Goal: Browse casually

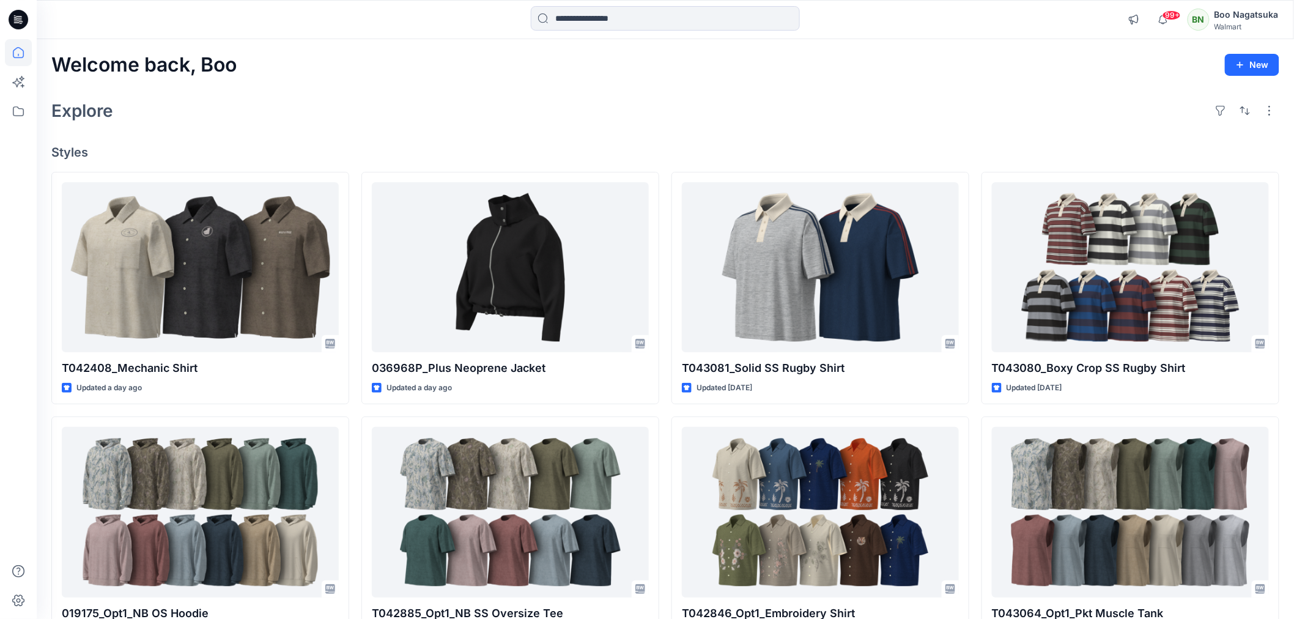
click at [779, 100] on div "Explore" at bounding box center [665, 110] width 1228 height 29
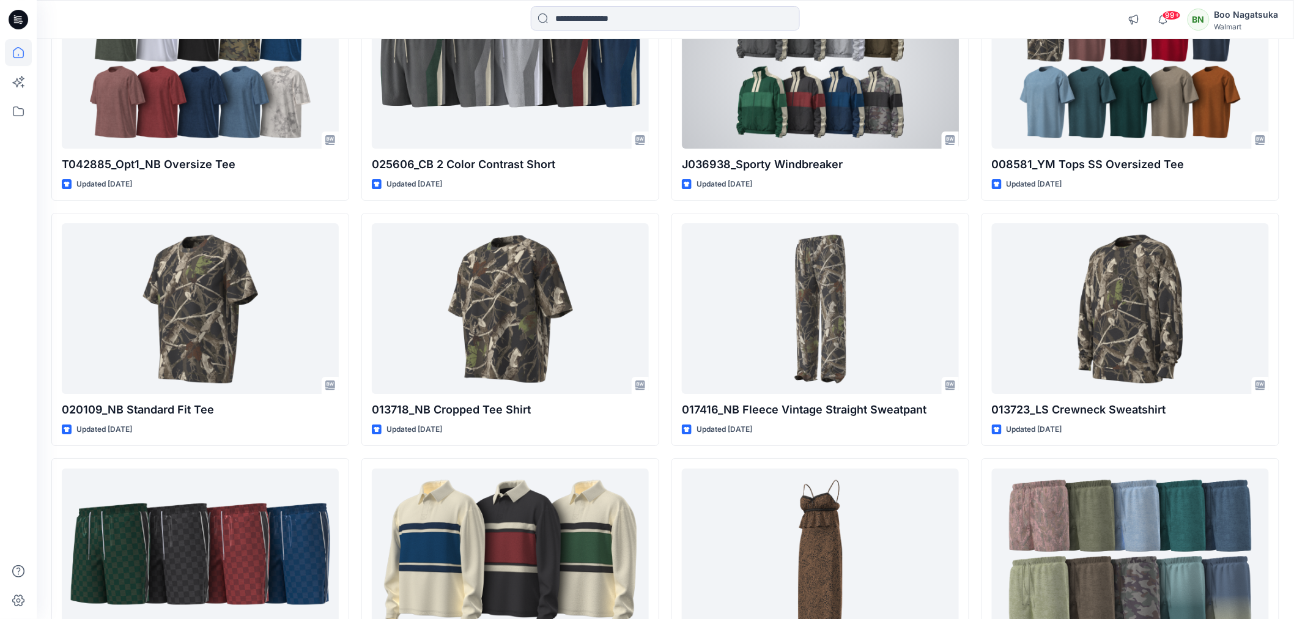
scroll to position [1805, 0]
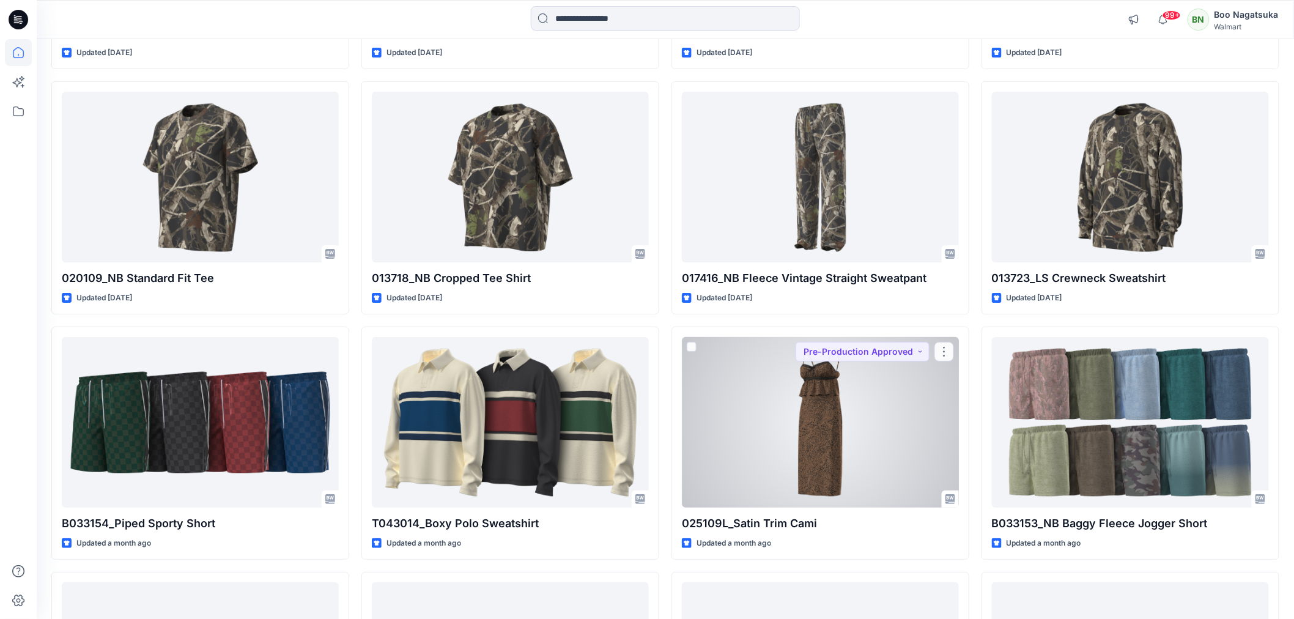
click at [839, 370] on div at bounding box center [820, 422] width 277 height 170
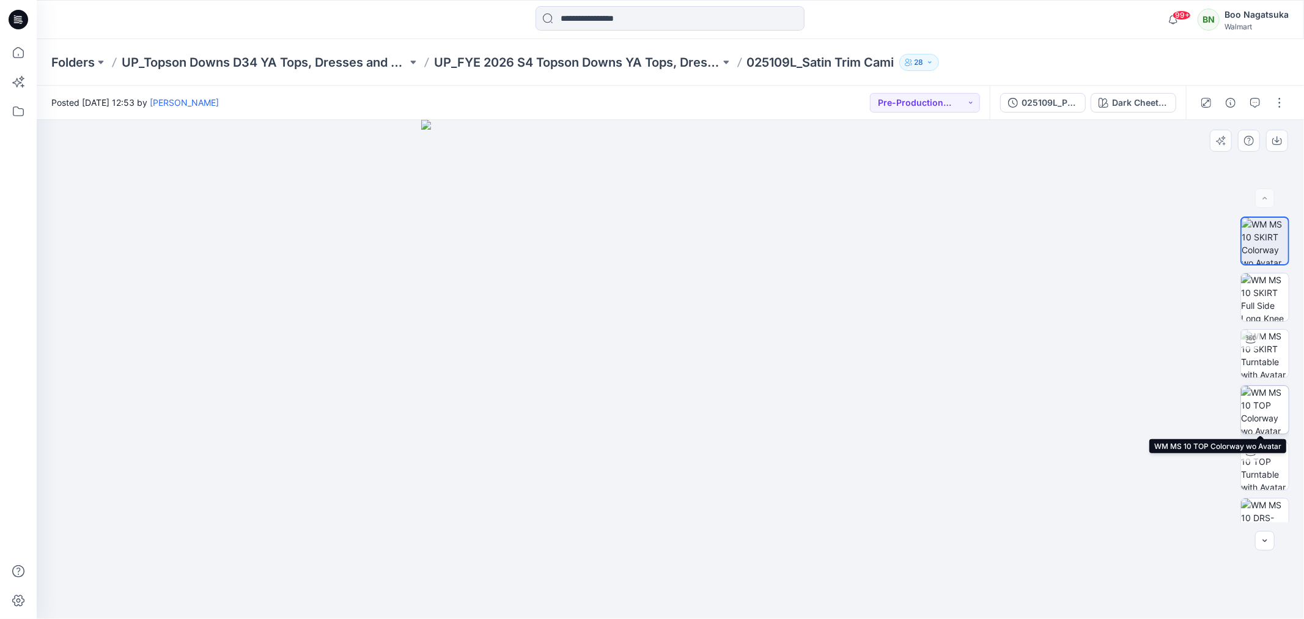
click at [1268, 414] on img at bounding box center [1265, 410] width 48 height 48
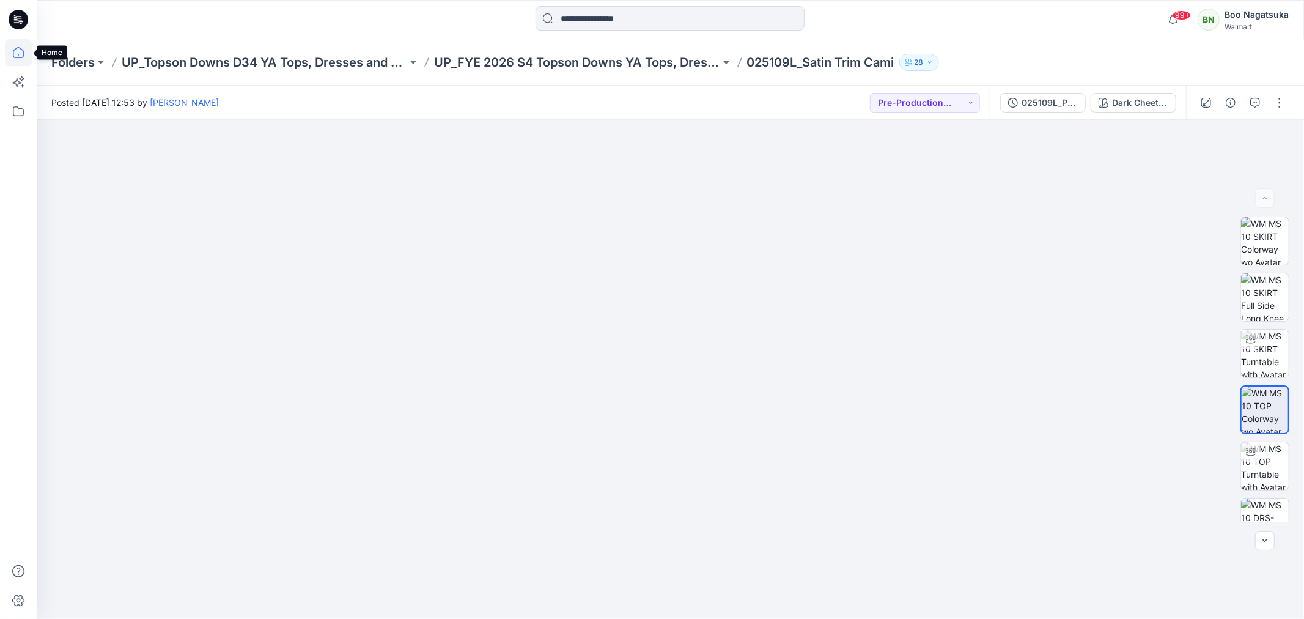
click at [21, 51] on icon at bounding box center [18, 52] width 27 height 27
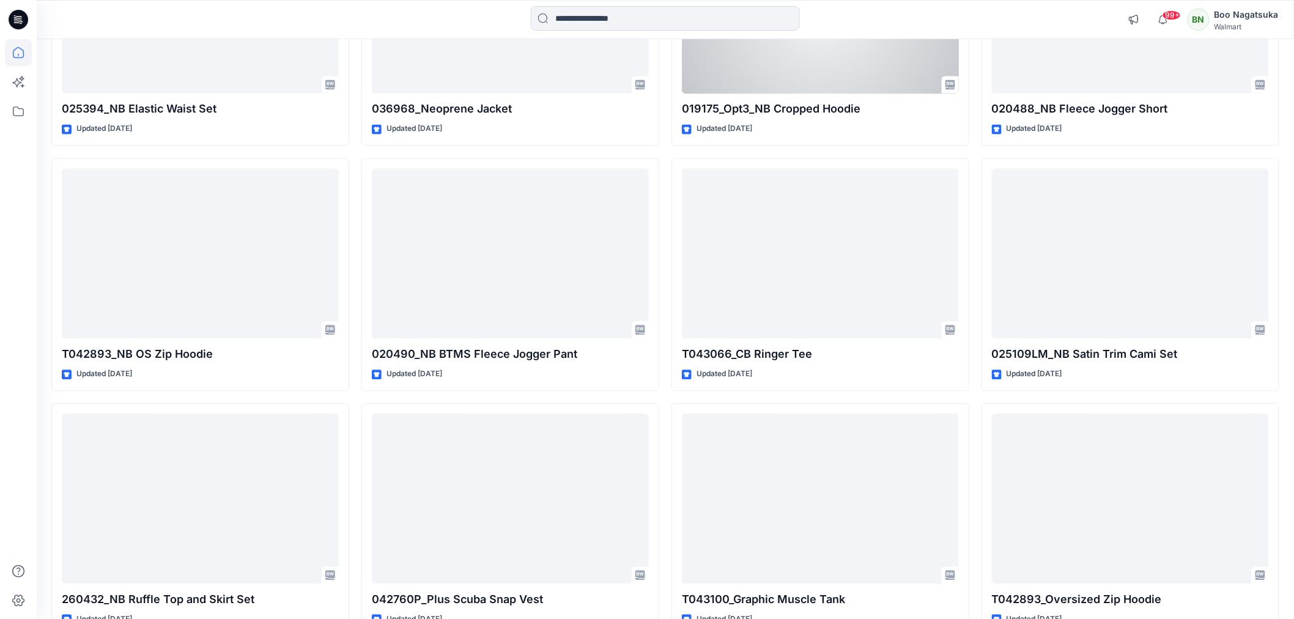
scroll to position [1018, 0]
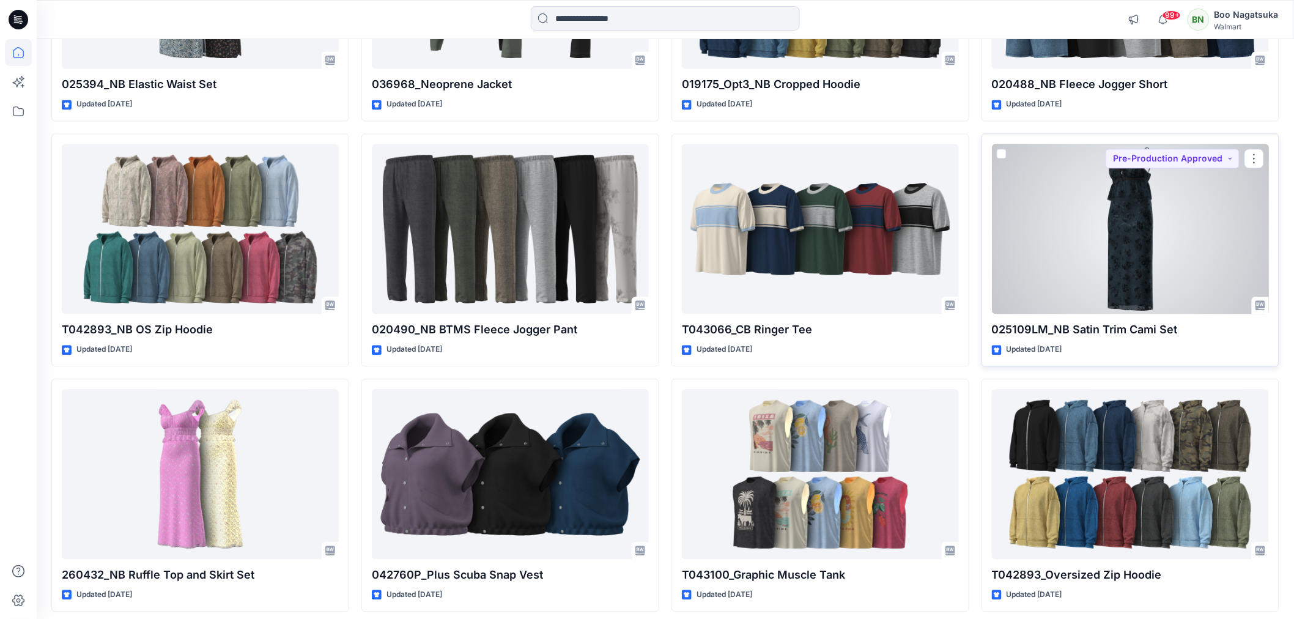
click at [1092, 273] on div at bounding box center [1130, 229] width 277 height 170
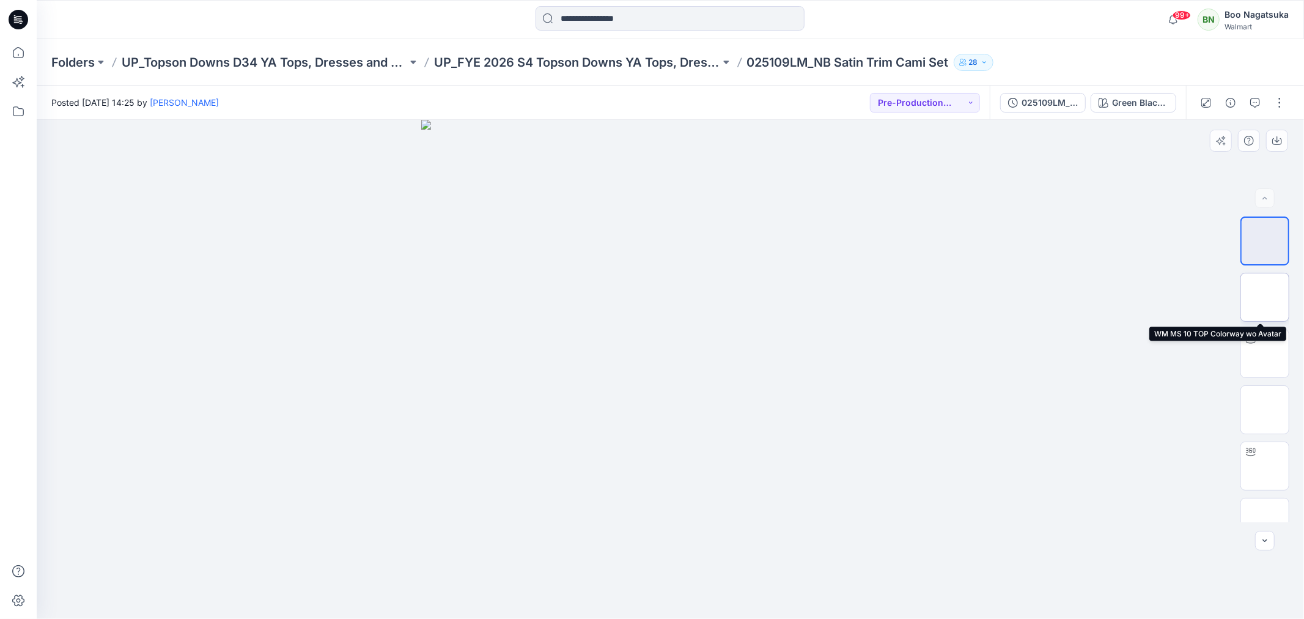
click at [1265, 297] on img at bounding box center [1265, 297] width 0 height 0
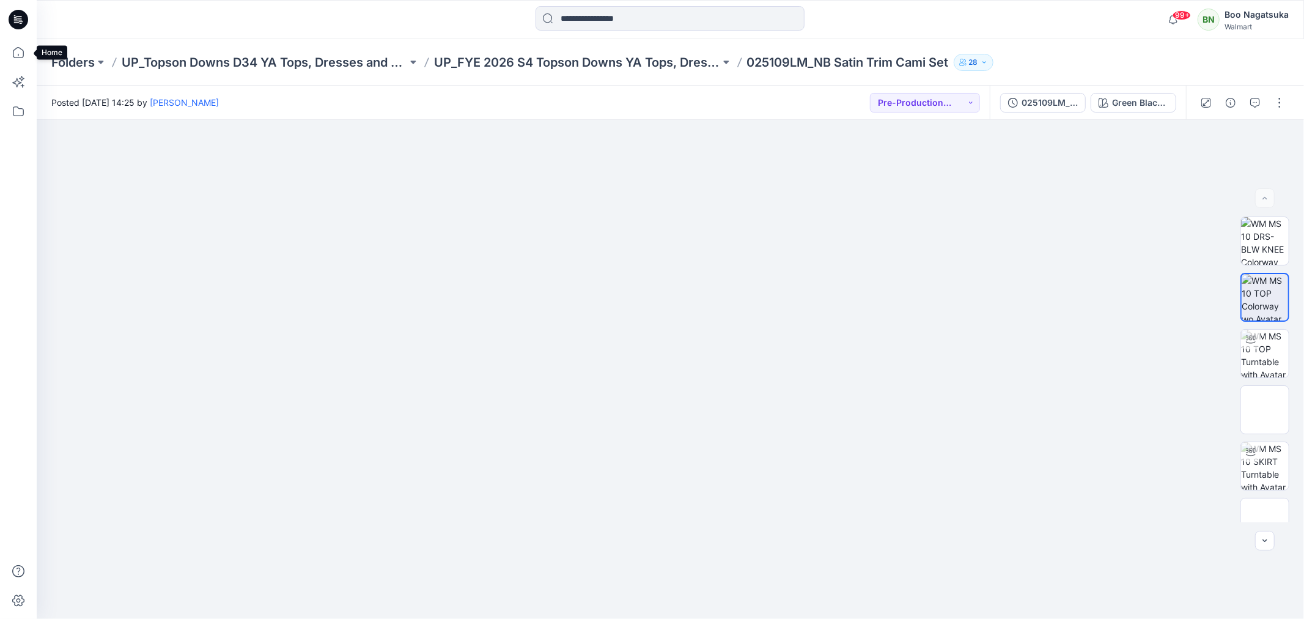
drag, startPoint x: 16, startPoint y: 51, endPoint x: 35, endPoint y: 381, distance: 330.1
click at [17, 51] on icon at bounding box center [18, 52] width 27 height 27
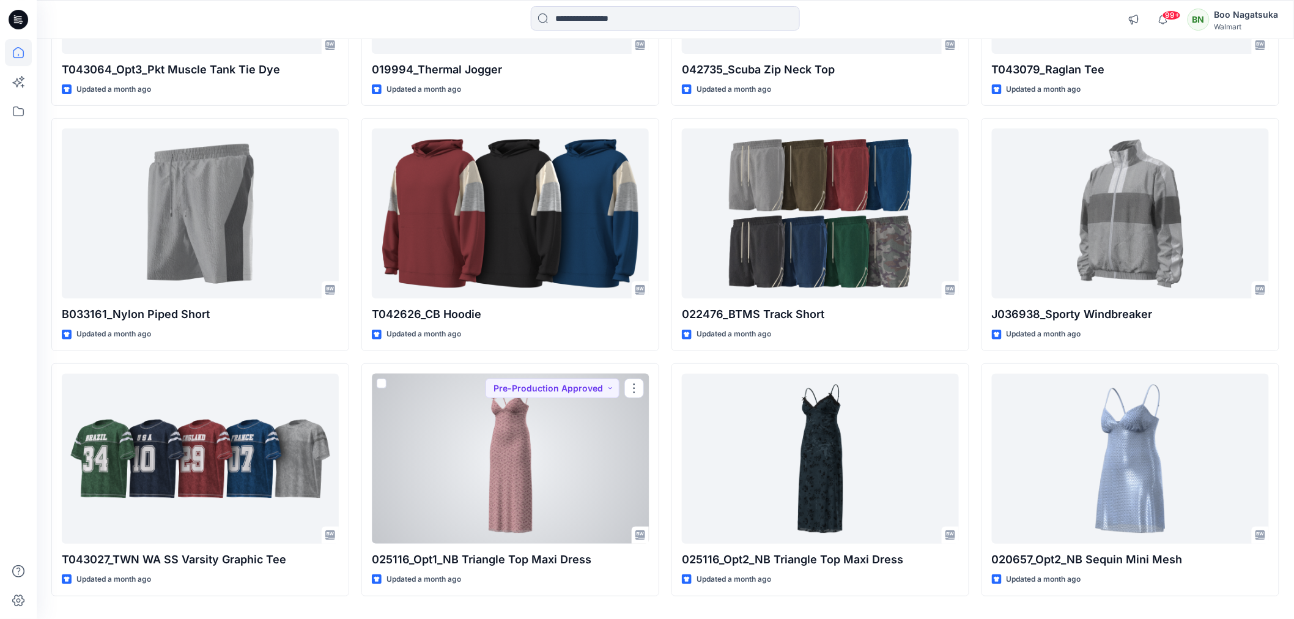
scroll to position [4011, 0]
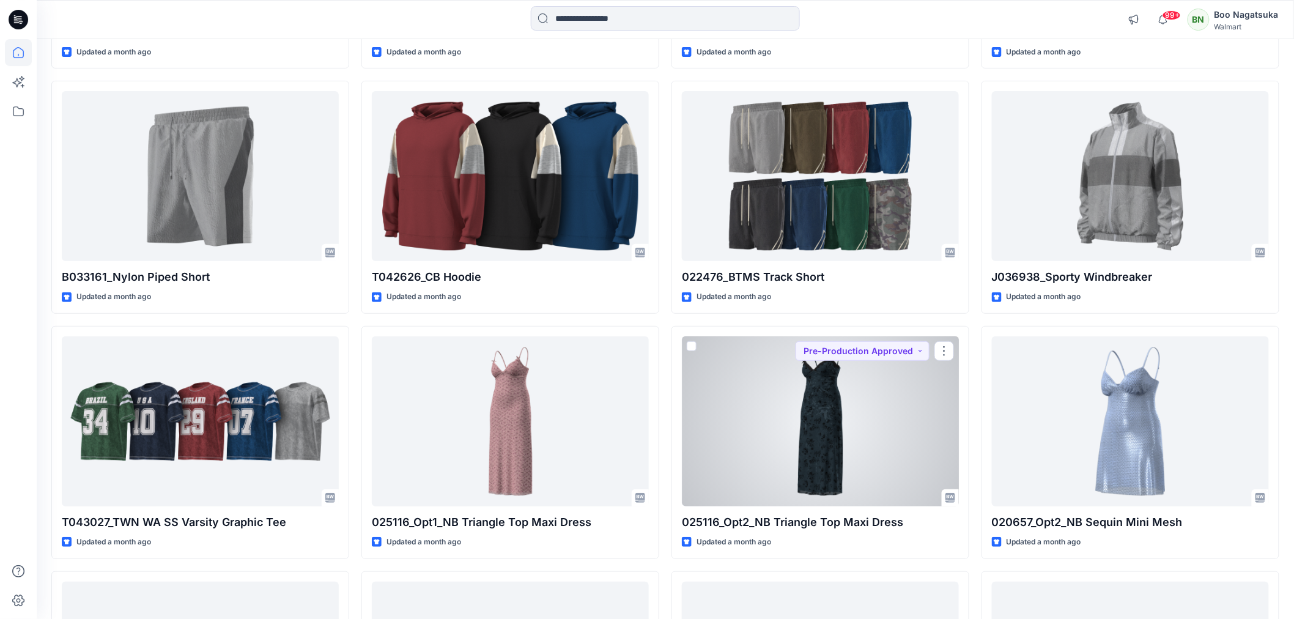
click at [836, 402] on div at bounding box center [820, 421] width 277 height 170
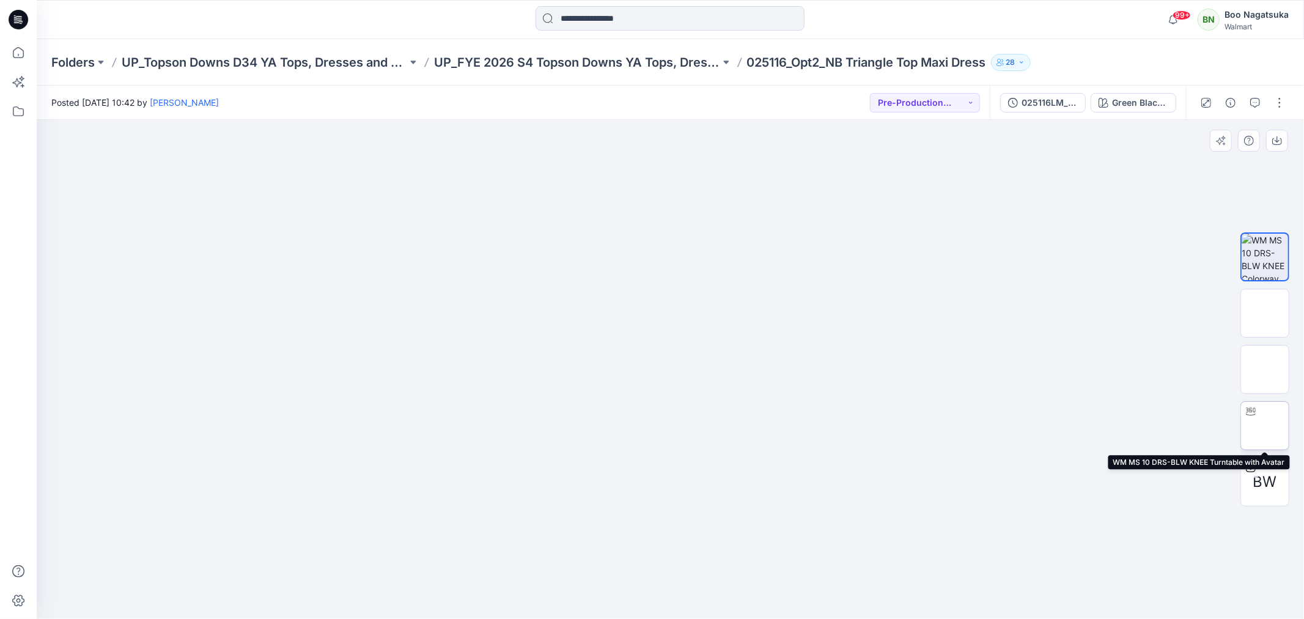
click at [1265, 425] on img at bounding box center [1265, 425] width 0 height 0
